Goal: Contribute content: Add original content to the website for others to see

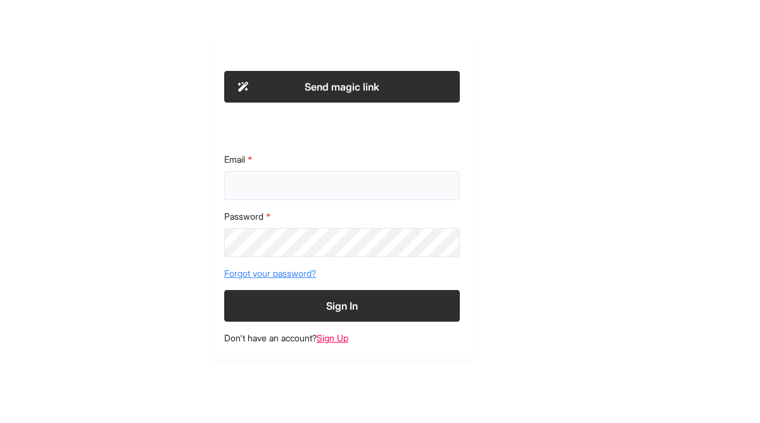
click at [308, 175] on input "Email" at bounding box center [341, 185] width 235 height 29
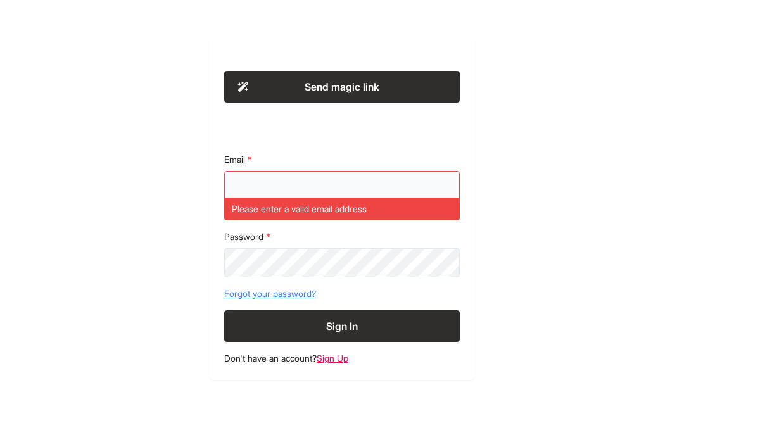
paste input "**********"
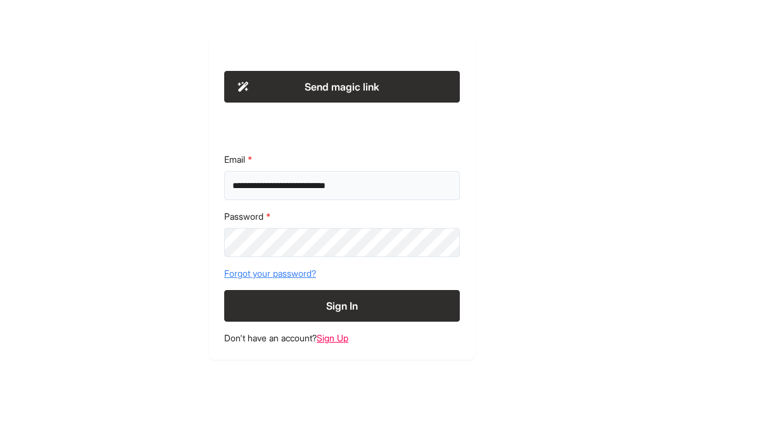
type input "**********"
click at [315, 292] on button "Sign In" at bounding box center [341, 306] width 235 height 32
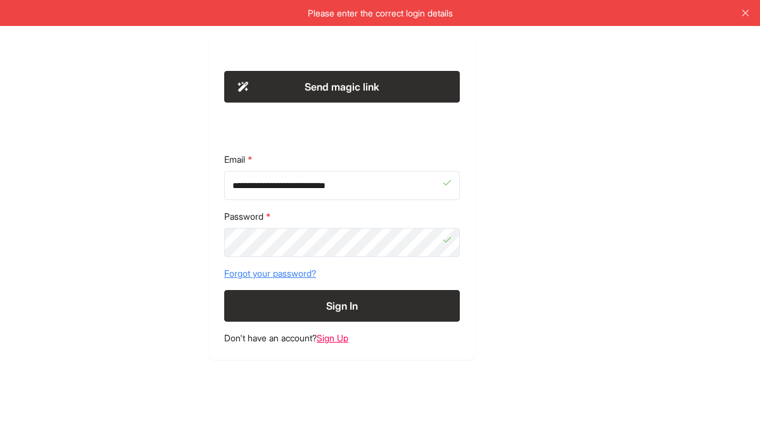
click at [343, 302] on button "Sign In" at bounding box center [341, 306] width 235 height 32
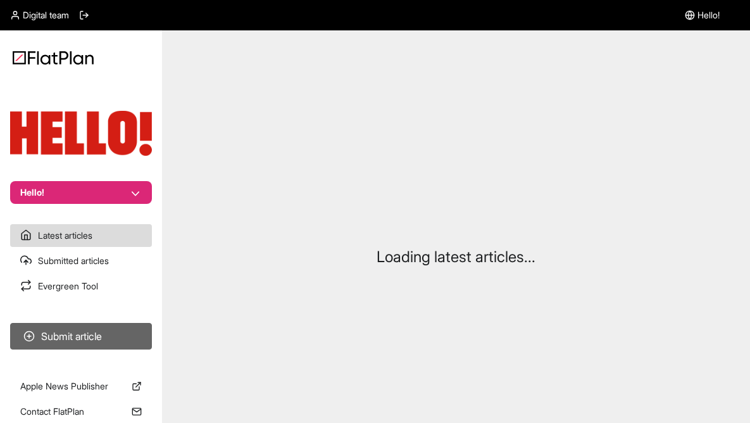
click at [89, 334] on button "Submit article" at bounding box center [81, 336] width 142 height 27
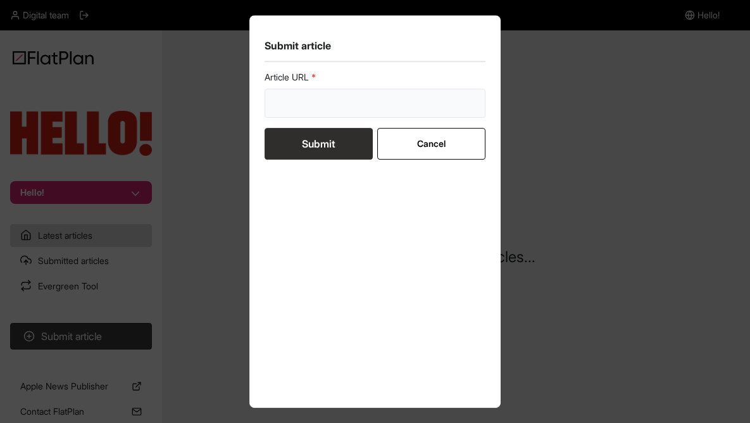
click at [333, 100] on input "url" at bounding box center [376, 103] width 222 height 29
paste input "https://www.hellomagazine.com/shopping/847047/best-boden-sale-dresses/"
type input "https://www.hellomagazine.com/shopping/847047/best-boden-sale-dresses/"
click at [330, 135] on button "Submit" at bounding box center [319, 144] width 108 height 32
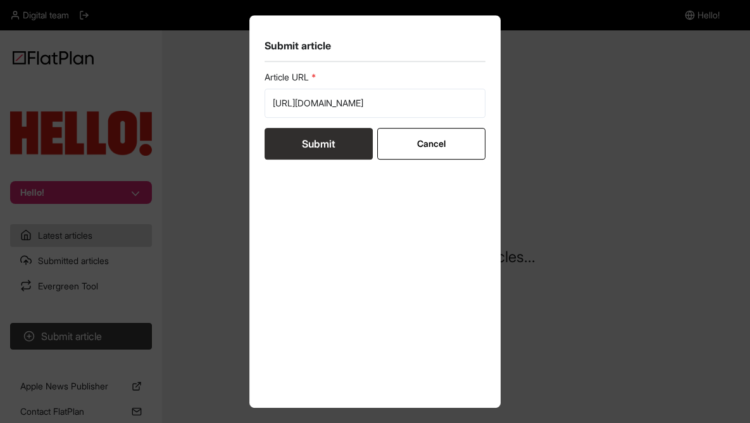
scroll to position [0, 0]
